Goal: Task Accomplishment & Management: Use online tool/utility

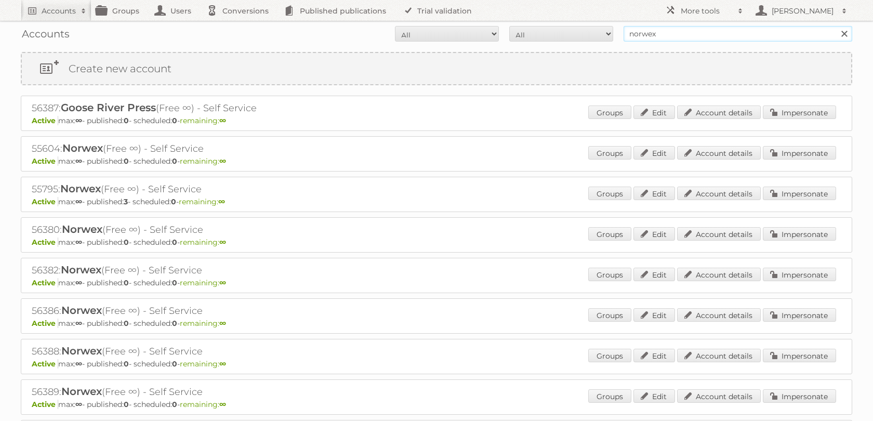
click at [682, 31] on input "norwex" at bounding box center [737, 34] width 229 height 16
type input "tfg"
click at [836, 26] on input "Search" at bounding box center [844, 34] width 16 height 16
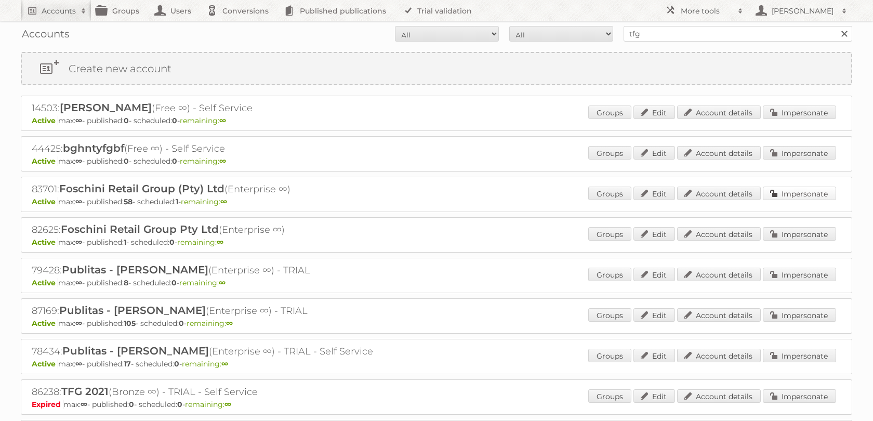
click at [782, 200] on link "Impersonate" at bounding box center [799, 194] width 73 height 14
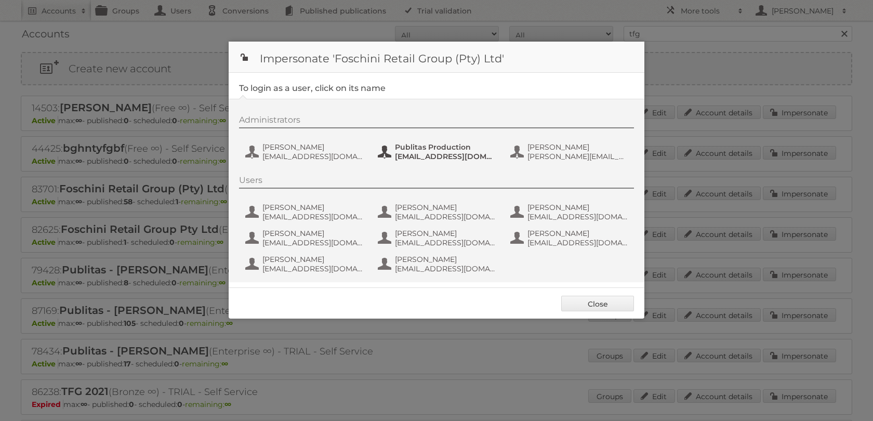
click at [436, 158] on span "fs+tfgmedia@publitas.com" at bounding box center [445, 156] width 101 height 9
